Goal: Register for event/course

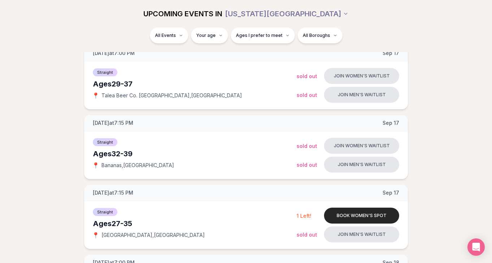
scroll to position [178, 0]
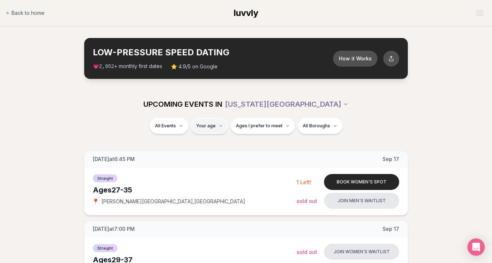
type input "**"
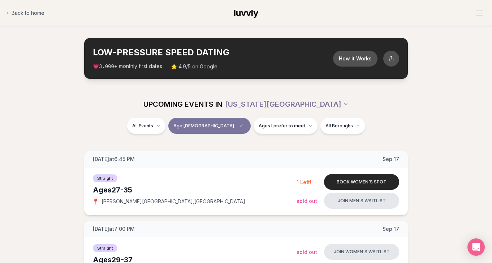
click at [219, 134] on div "All Events Age 35 Ages I prefer to meet All Boroughs" at bounding box center [246, 127] width 405 height 19
click at [213, 128] on button "Age 35" at bounding box center [209, 126] width 82 height 16
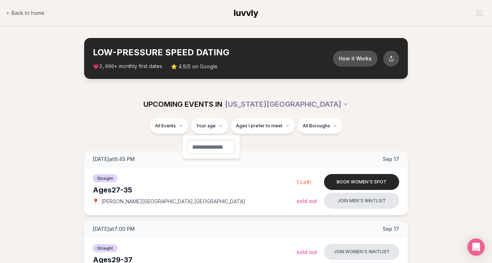
type input "**"
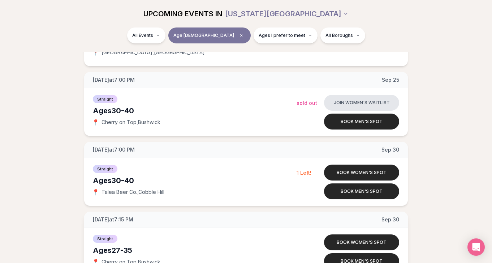
scroll to position [775, 0]
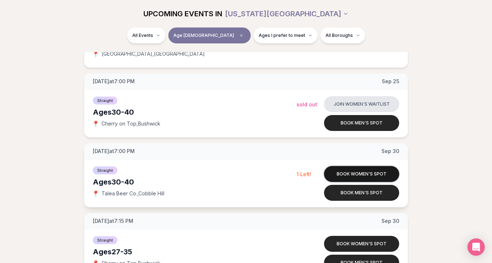
click at [345, 172] on button "Book women's spot" at bounding box center [361, 174] width 75 height 16
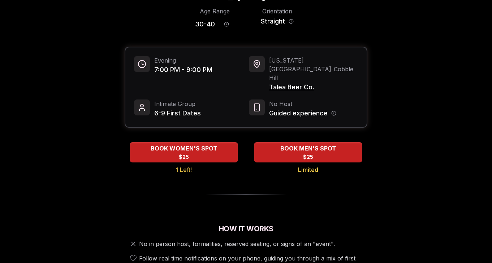
scroll to position [67, 0]
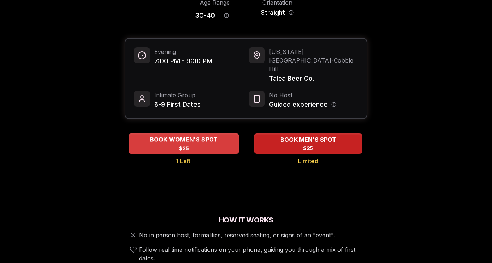
click at [191, 135] on span "BOOK WOMEN'S SPOT" at bounding box center [183, 139] width 71 height 9
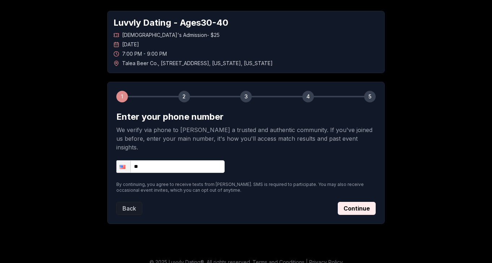
click at [180, 161] on input "**" at bounding box center [170, 166] width 108 height 13
type input "**********"
click at [360, 202] on button "Continue" at bounding box center [357, 208] width 38 height 13
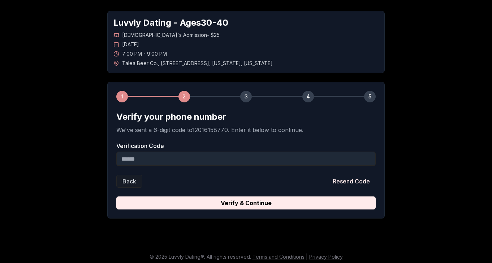
click at [159, 154] on input "Verification Code" at bounding box center [245, 158] width 259 height 14
type input "******"
click at [246, 203] on button "Verify & Continue" at bounding box center [245, 202] width 259 height 13
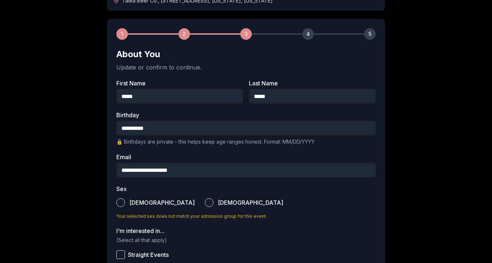
scroll to position [92, 0]
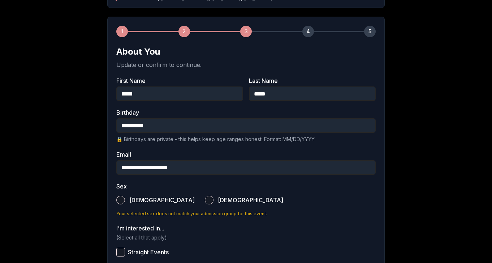
type input "**********"
click at [205, 201] on button "Female" at bounding box center [209, 199] width 9 height 9
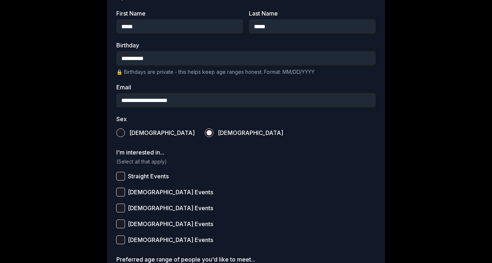
scroll to position [185, 0]
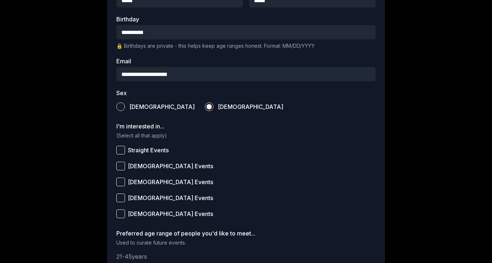
click at [125, 150] on label "Straight Events" at bounding box center [245, 150] width 259 height 16
click at [125, 150] on button "Straight Events" at bounding box center [120, 150] width 9 height 9
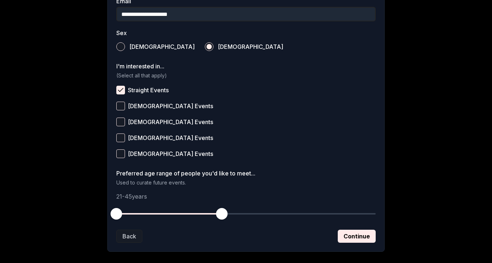
scroll to position [246, 0]
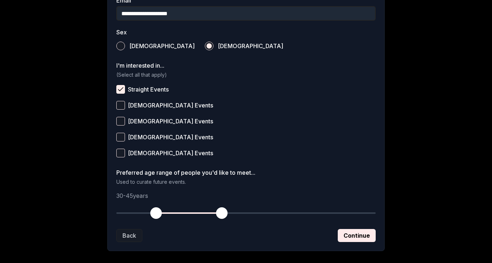
drag, startPoint x: 117, startPoint y: 212, endPoint x: 156, endPoint y: 216, distance: 39.2
click at [156, 216] on span "button" at bounding box center [156, 213] width 12 height 12
click at [350, 232] on button "Continue" at bounding box center [357, 235] width 38 height 13
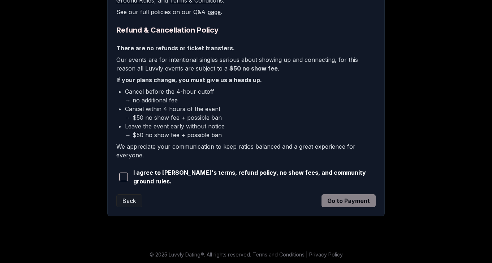
scroll to position [165, 0]
click at [124, 176] on span "button" at bounding box center [123, 177] width 9 height 9
click at [349, 203] on button "Go to Payment" at bounding box center [349, 200] width 54 height 13
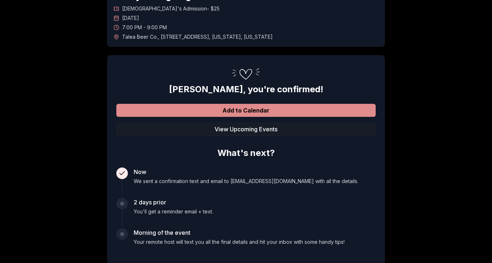
scroll to position [54, 0]
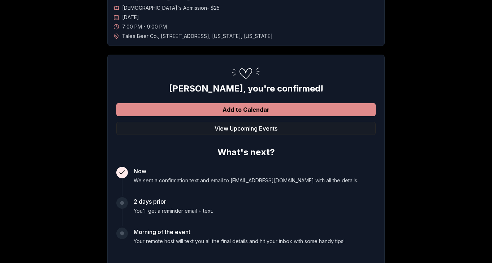
click at [250, 107] on button "Add to Calendar" at bounding box center [245, 109] width 259 height 13
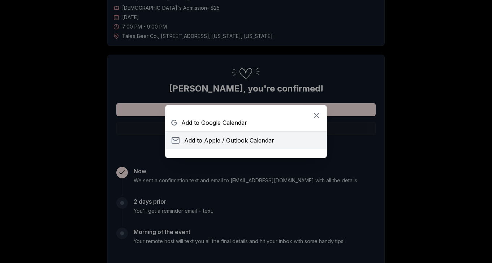
click at [231, 140] on span "Add to Apple / Outlook Calendar" at bounding box center [229, 140] width 90 height 9
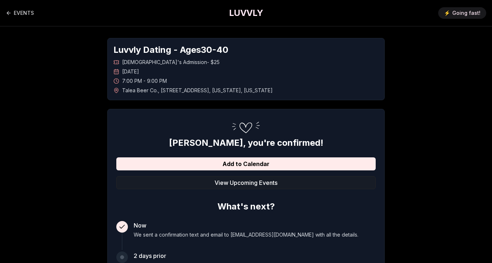
scroll to position [0, 0]
